Goal: Task Accomplishment & Management: Use online tool/utility

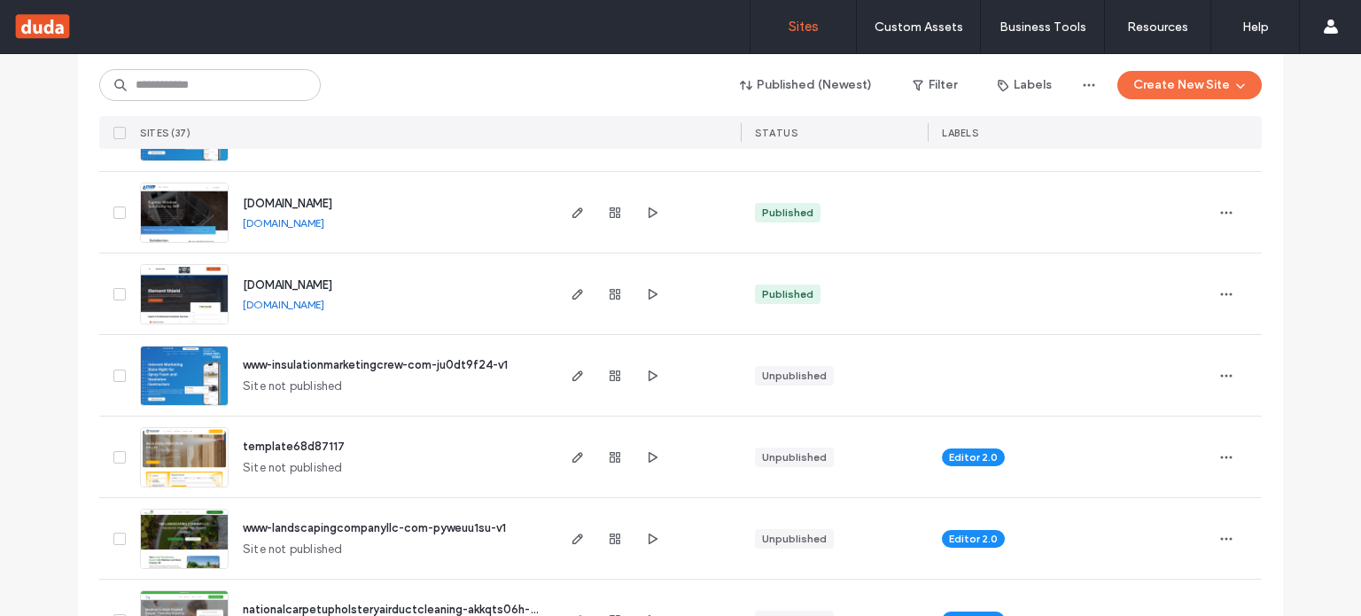
scroll to position [1358, 0]
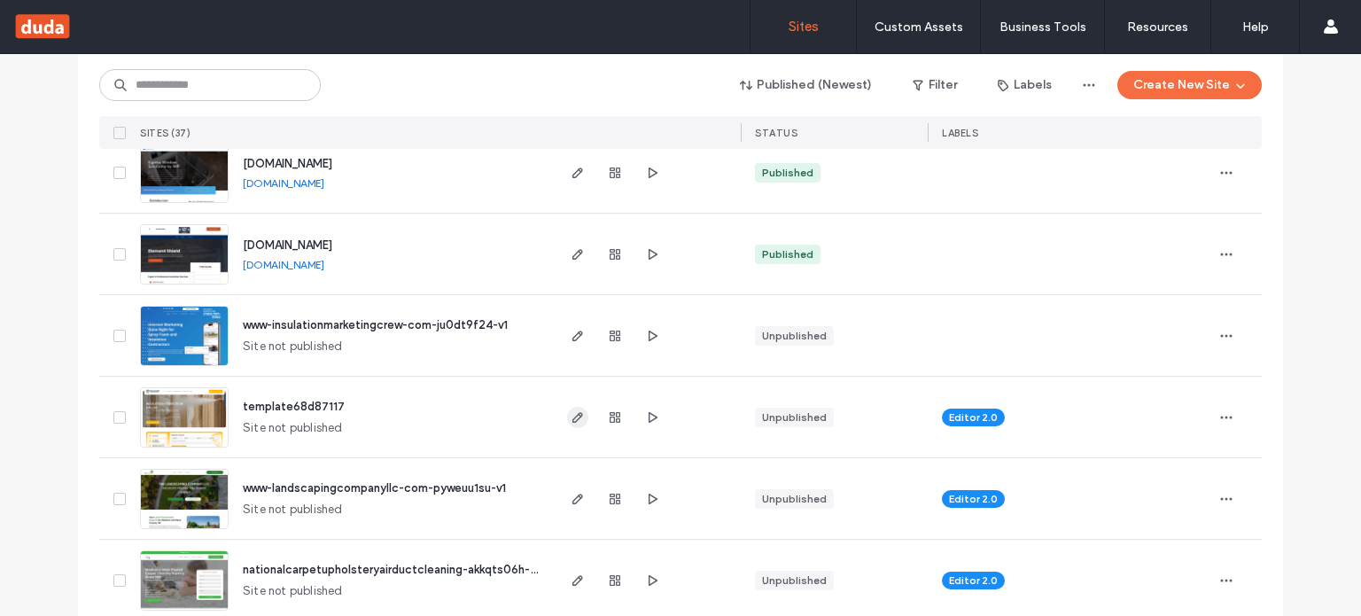
click at [567, 424] on span "button" at bounding box center [577, 417] width 21 height 21
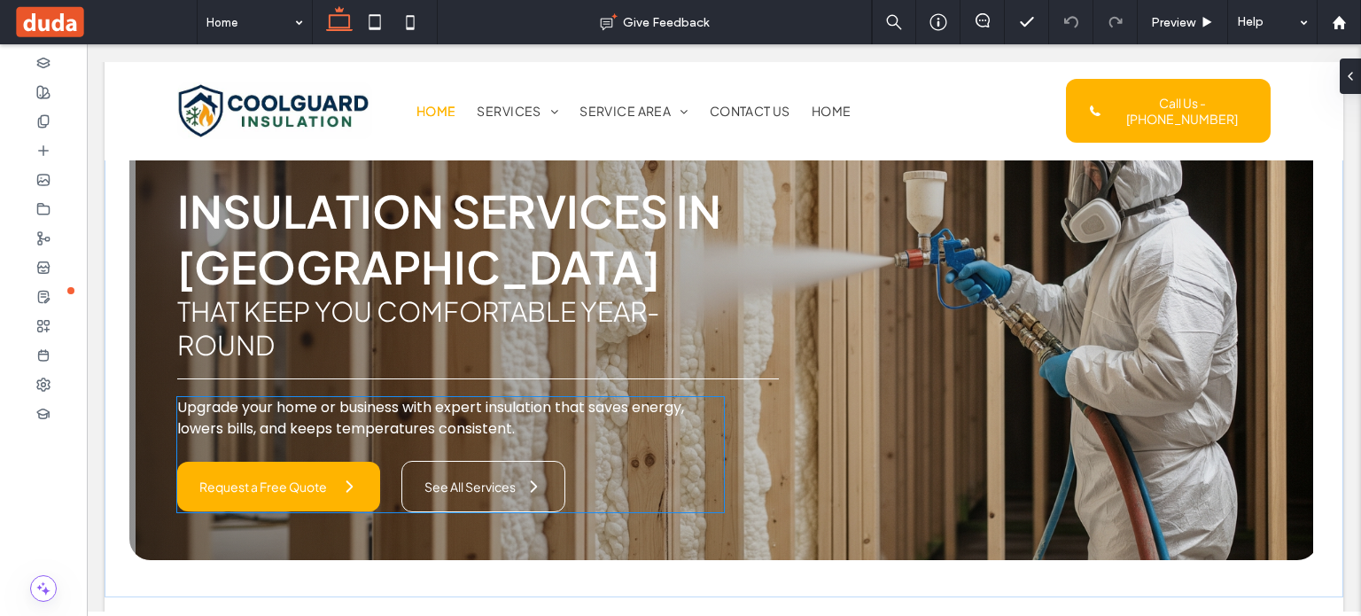
scroll to position [58, 0]
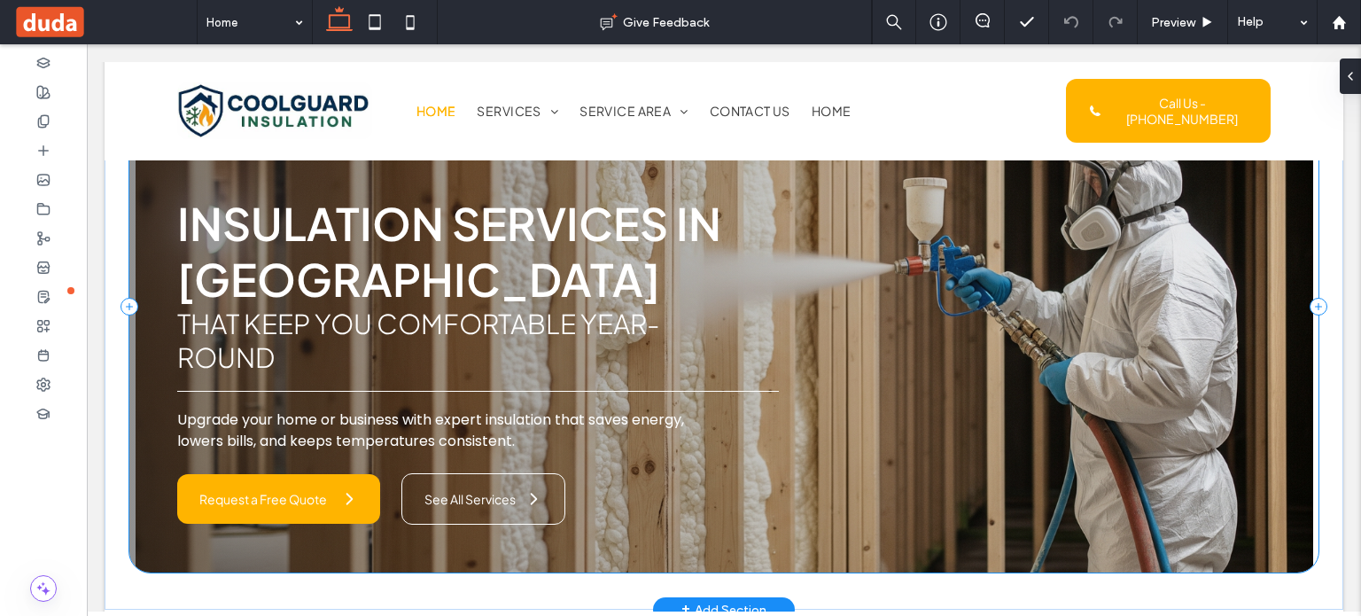
click at [385, 534] on div "Insulation Services in [GEOGRAPHIC_DATA] That Keep You Comfortable Year-Round U…" at bounding box center [723, 307] width 1189 height 532
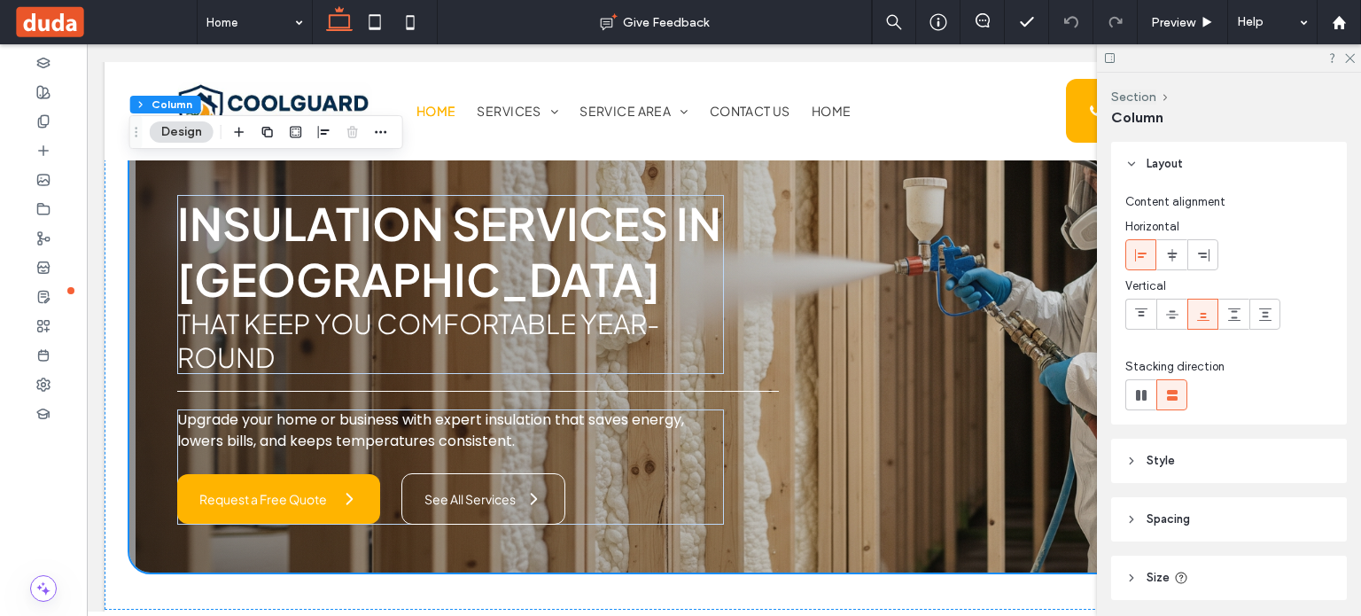
click at [1201, 463] on header "Style" at bounding box center [1229, 461] width 236 height 44
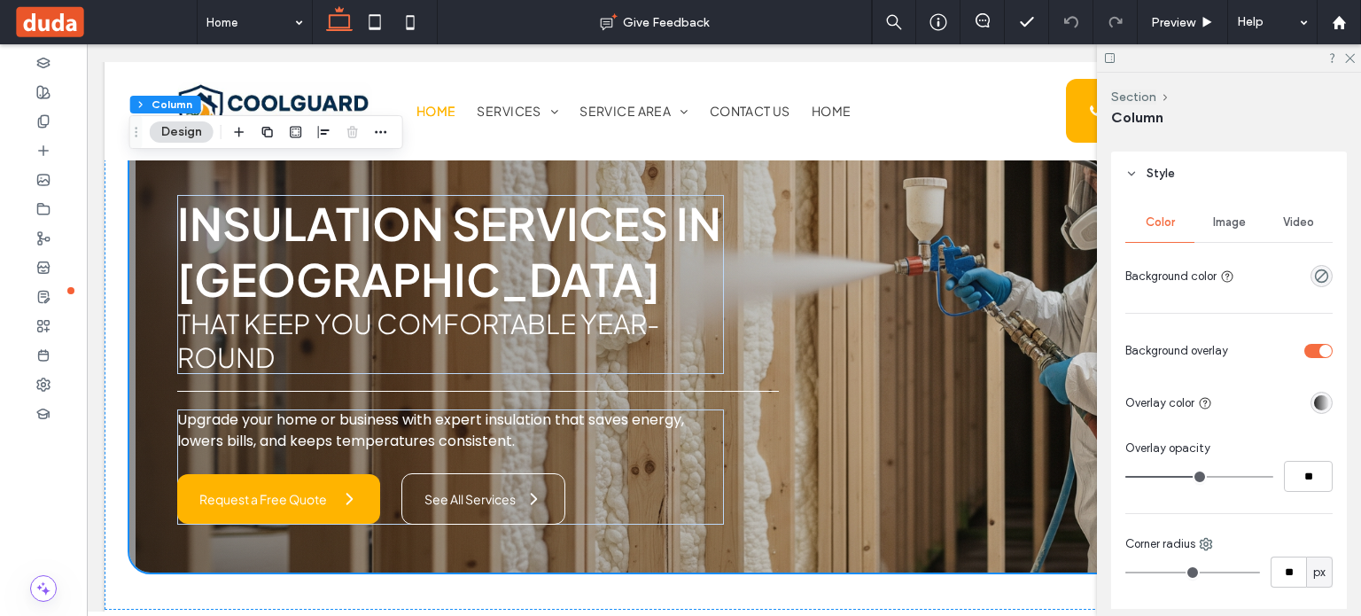
scroll to position [295, 0]
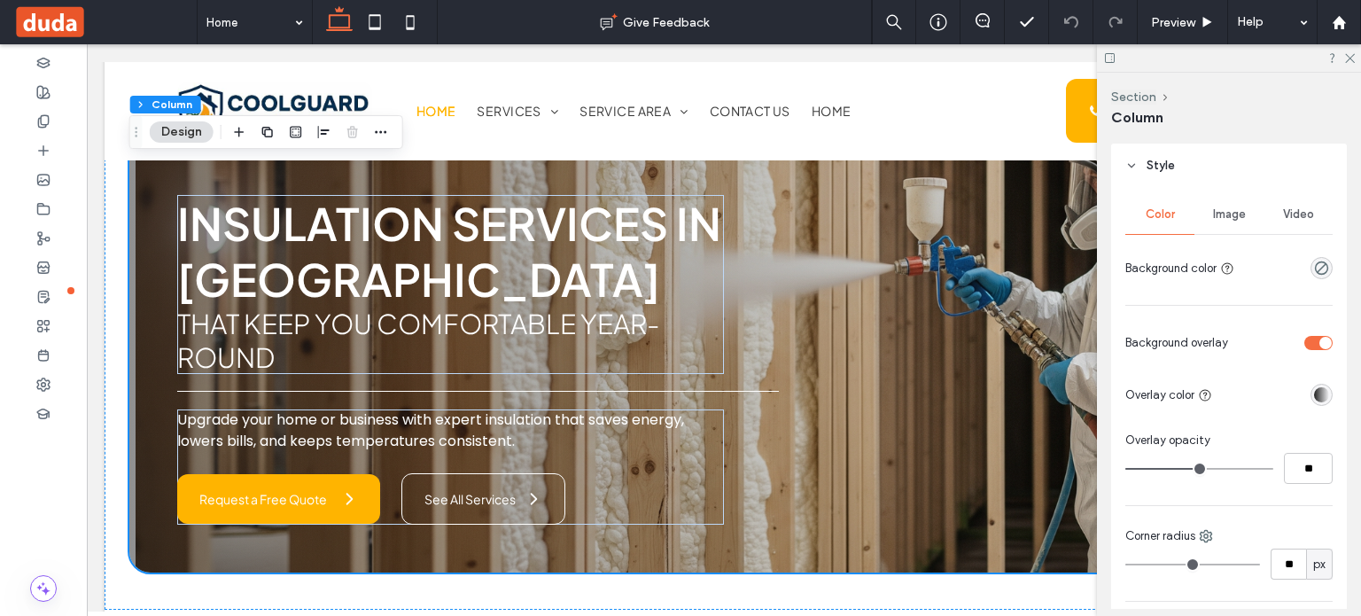
click at [1209, 222] on div "Image" at bounding box center [1228, 214] width 69 height 39
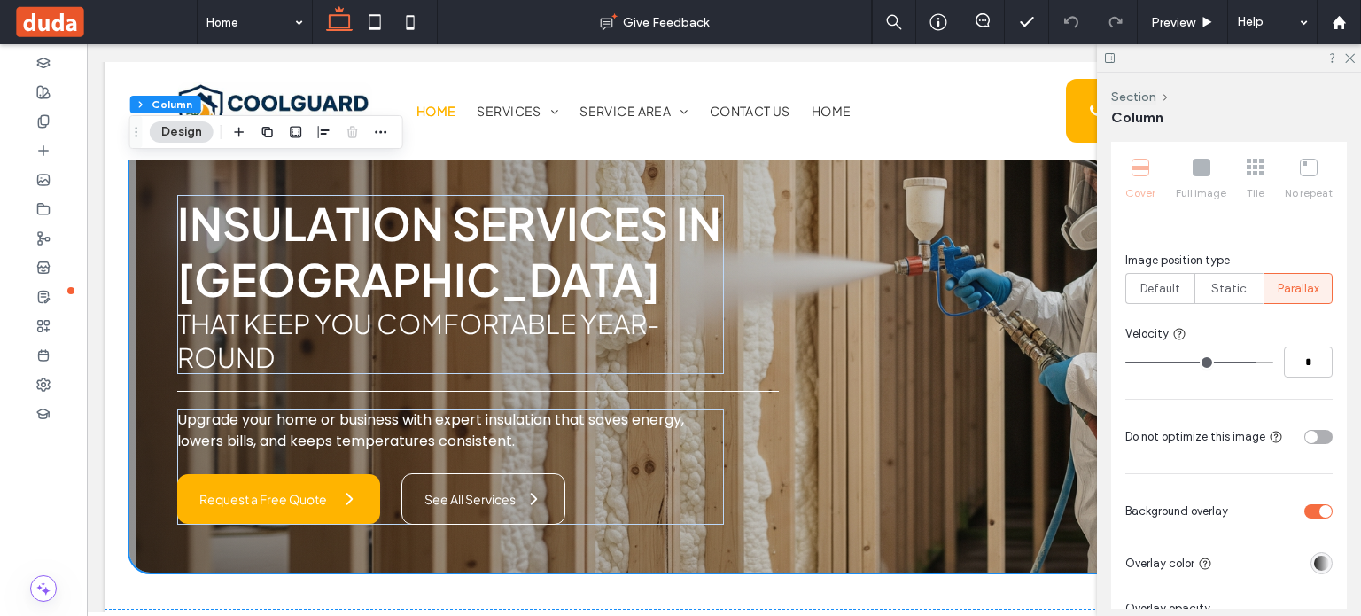
scroll to position [709, 0]
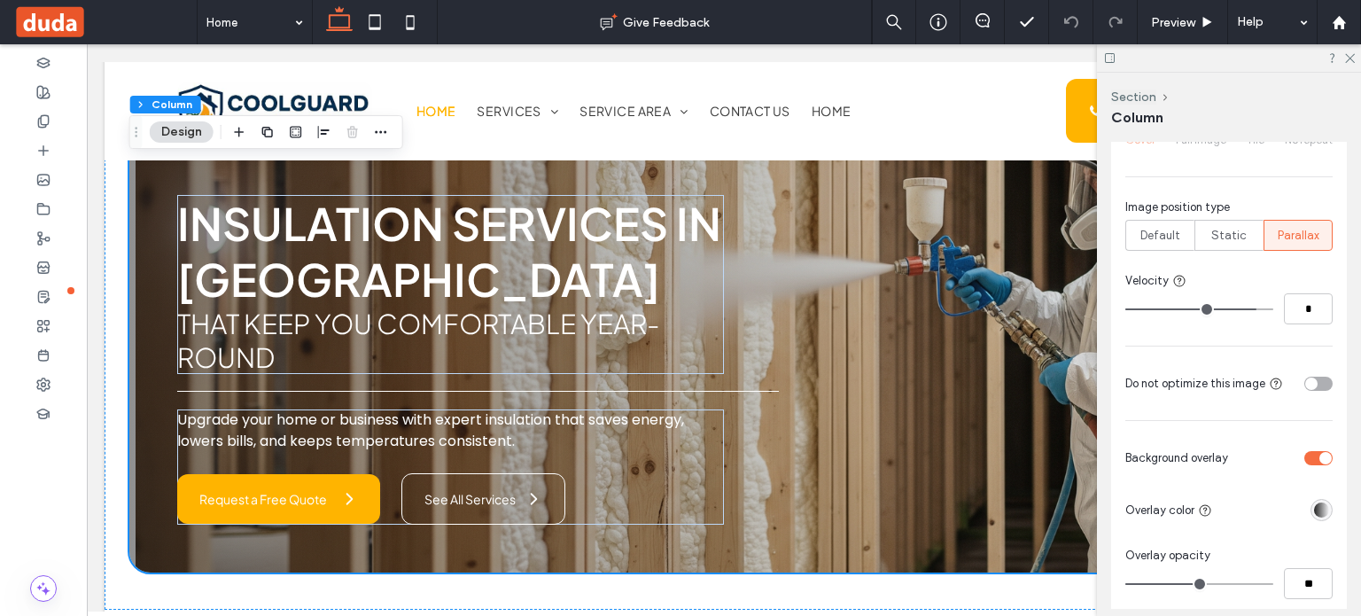
click at [1304, 388] on div "toggle" at bounding box center [1318, 384] width 28 height 14
click at [1319, 384] on div "toggle" at bounding box center [1325, 383] width 12 height 12
drag, startPoint x: 1125, startPoint y: 384, endPoint x: 1254, endPoint y: 382, distance: 128.5
click at [1254, 382] on span "Do not optimize this image" at bounding box center [1195, 384] width 140 height 18
click at [1275, 386] on use at bounding box center [1277, 383] width 12 height 12
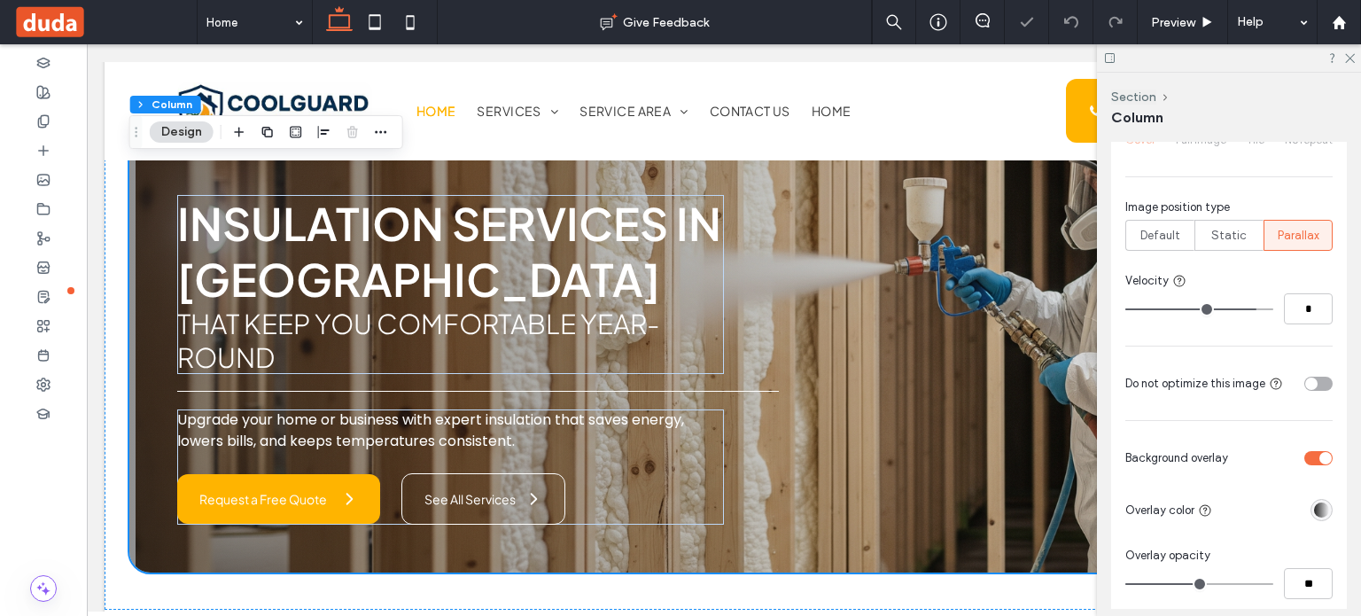
click at [1271, 380] on use at bounding box center [1277, 383] width 12 height 12
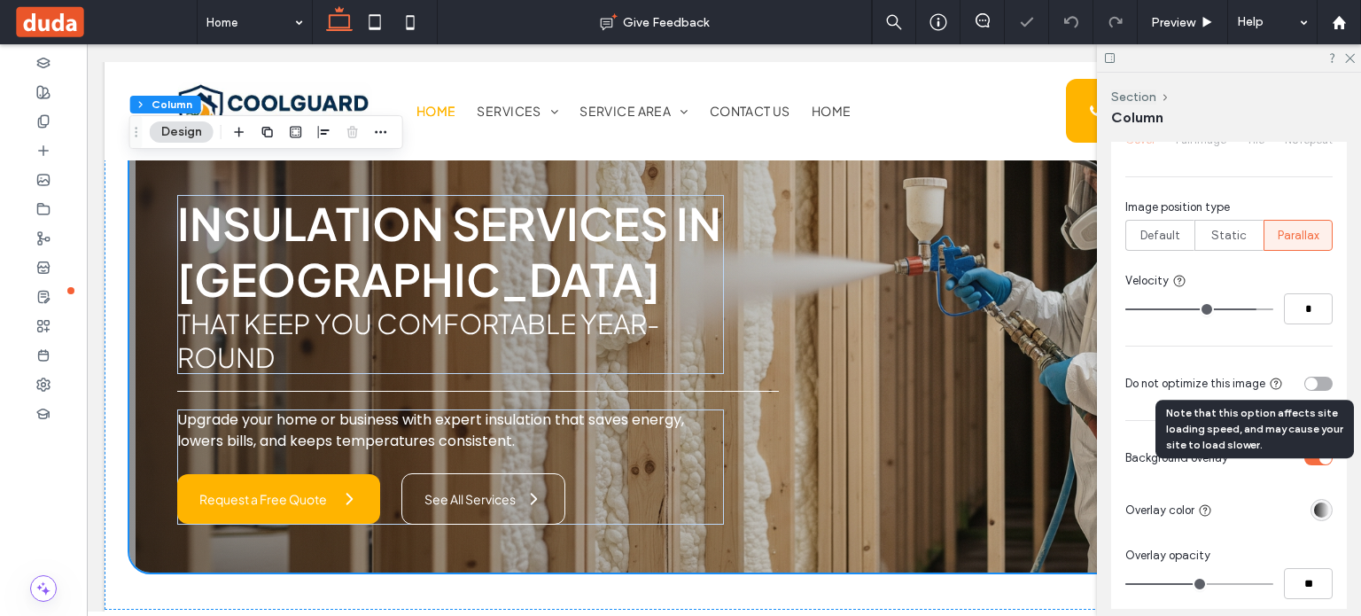
click at [1273, 382] on icon at bounding box center [1276, 384] width 14 height 14
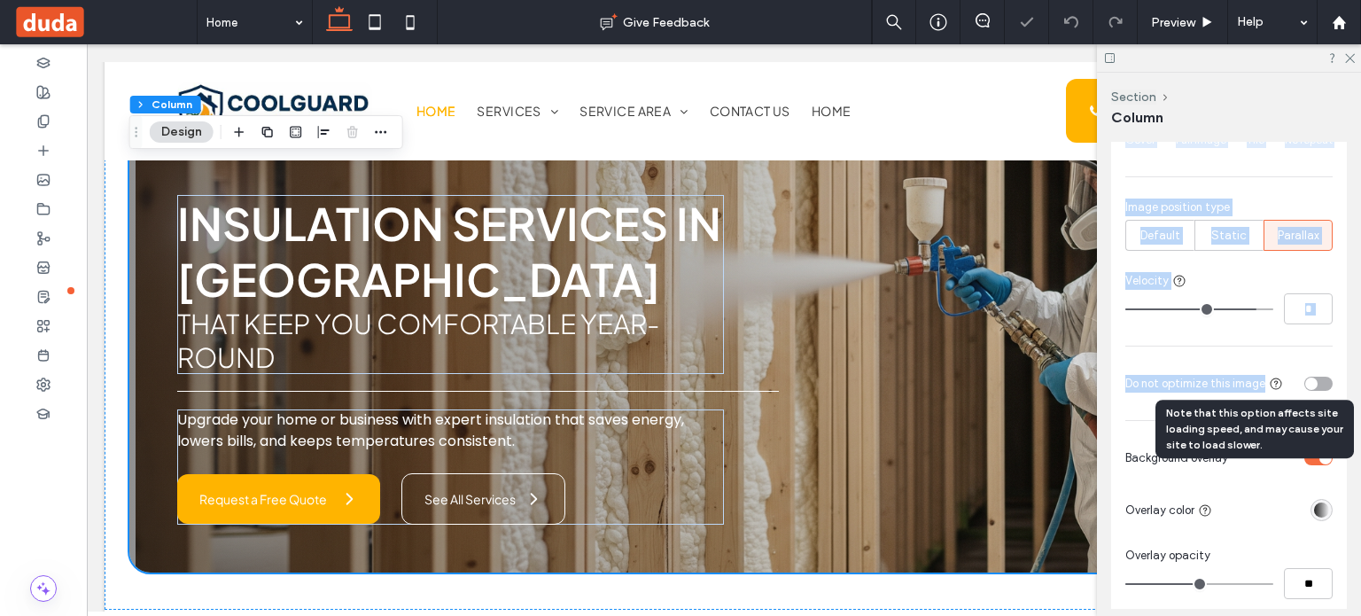
click at [1273, 382] on icon at bounding box center [1276, 384] width 14 height 14
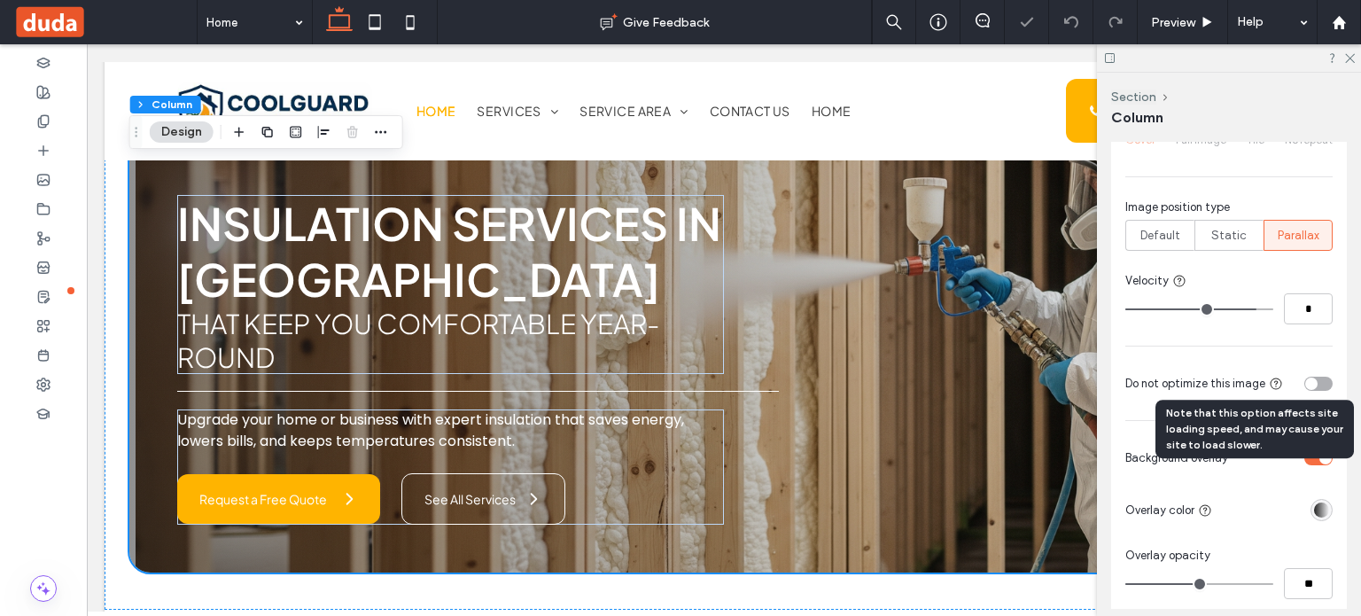
click at [1237, 417] on div "Note that this option affects site loading speed, and may cause your site to lo…" at bounding box center [1254, 429] width 198 height 58
drag, startPoint x: 1237, startPoint y: 417, endPoint x: 1311, endPoint y: 416, distance: 74.5
click at [1311, 416] on div "Note that this option affects site loading speed, and may cause your site to lo…" at bounding box center [1254, 429] width 198 height 58
click at [1230, 427] on div "Note that this option affects site loading speed, and may cause your site to lo…" at bounding box center [1254, 429] width 198 height 58
drag, startPoint x: 1230, startPoint y: 427, endPoint x: 1256, endPoint y: 435, distance: 26.9
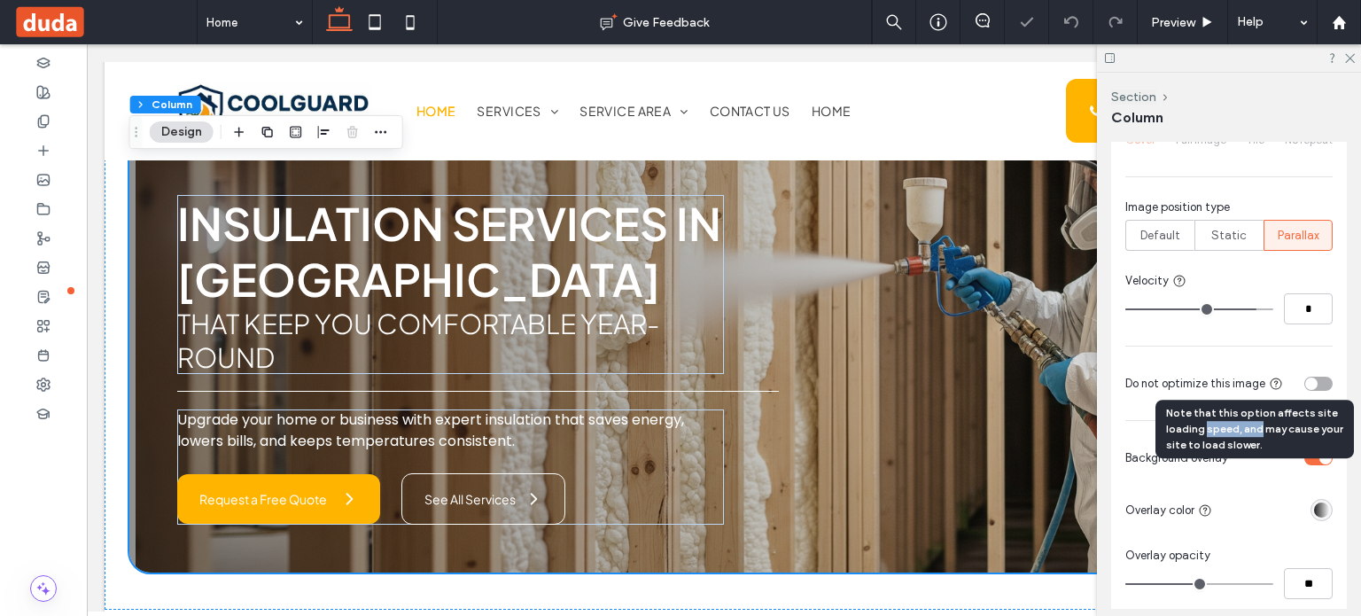
click at [1256, 435] on div "Note that this option affects site loading speed, and may cause your site to lo…" at bounding box center [1254, 429] width 198 height 58
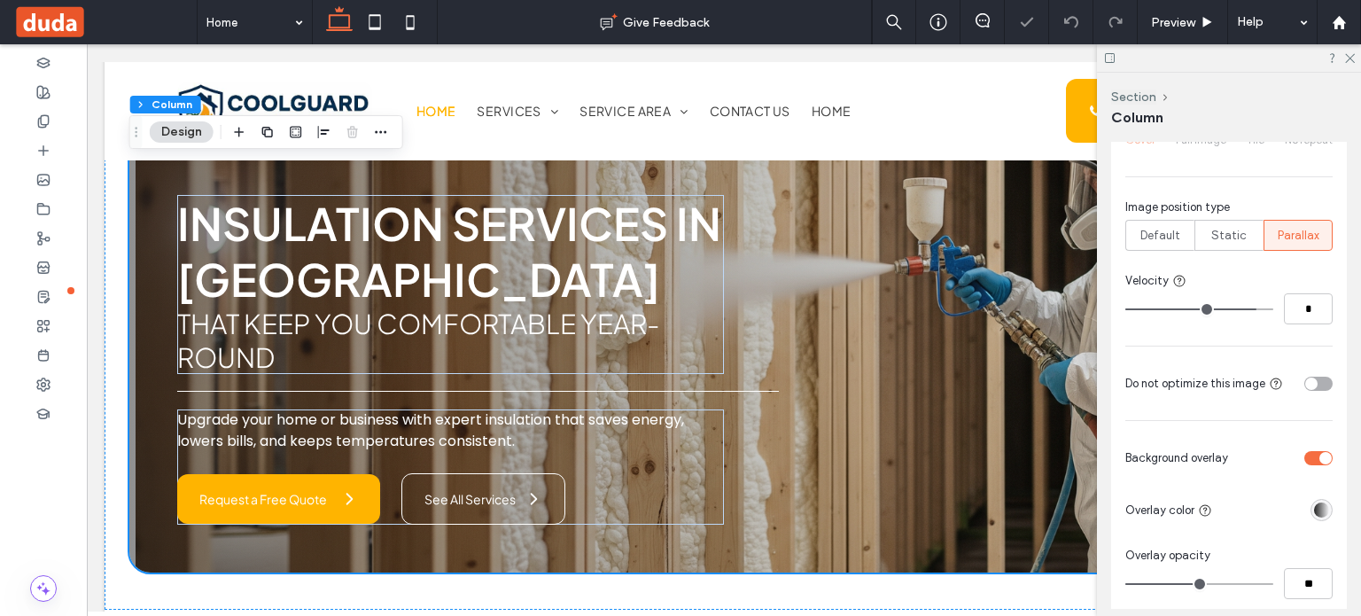
click at [1166, 396] on div "Do not optimize this image" at bounding box center [1228, 383] width 207 height 31
drag, startPoint x: 1128, startPoint y: 385, endPoint x: 1265, endPoint y: 387, distance: 137.4
click at [1265, 387] on div "Do not optimize this image" at bounding box center [1204, 384] width 158 height 18
copy span "Do not optimize this image"
